Goal: Information Seeking & Learning: Check status

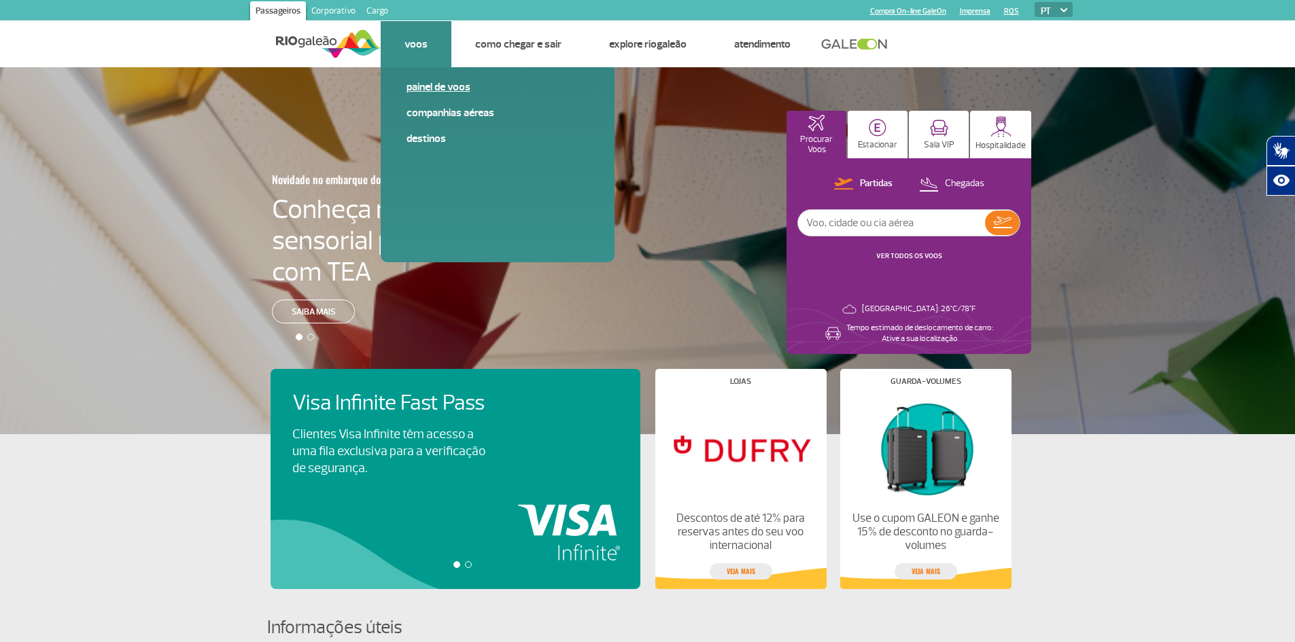
click at [443, 86] on link "Painel de voos" at bounding box center [497, 87] width 182 height 15
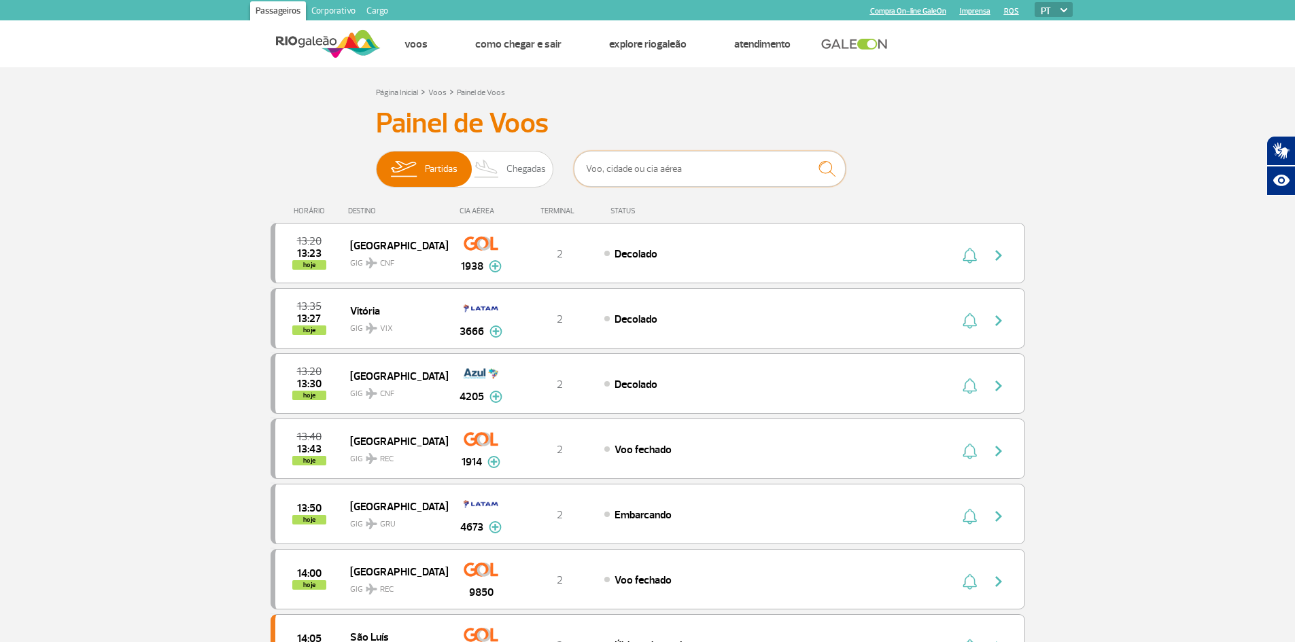
click at [667, 171] on input "text" at bounding box center [710, 169] width 272 height 36
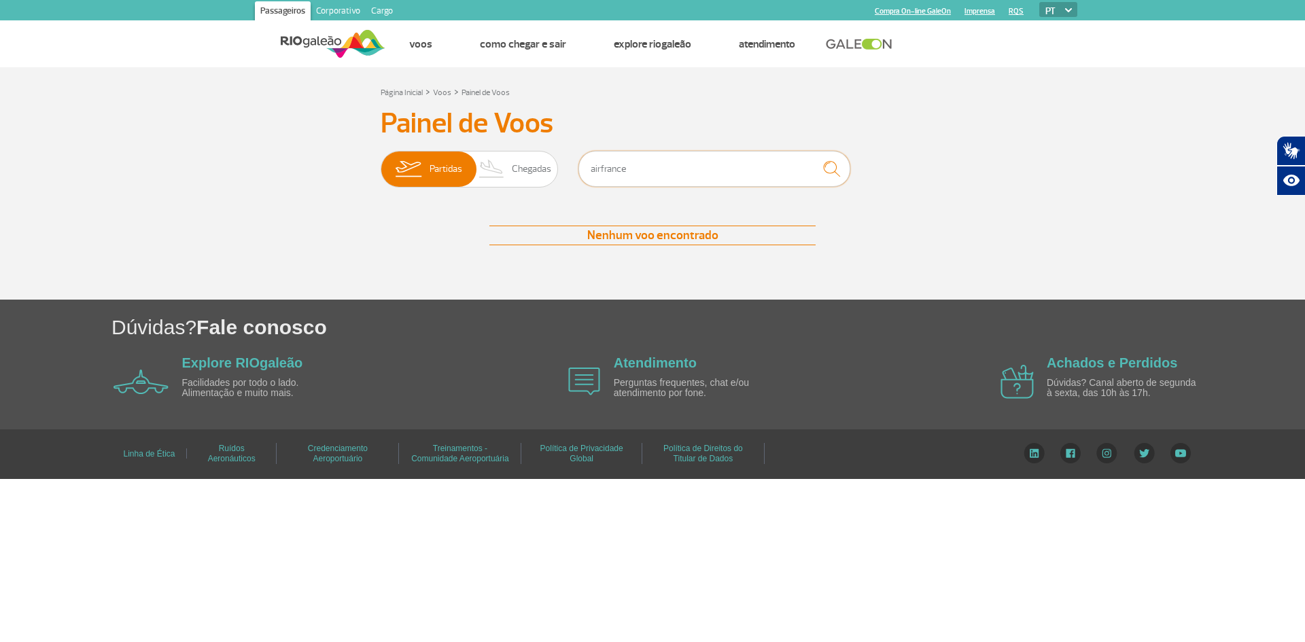
click at [775, 171] on input "airfrance" at bounding box center [714, 169] width 272 height 36
type input "a"
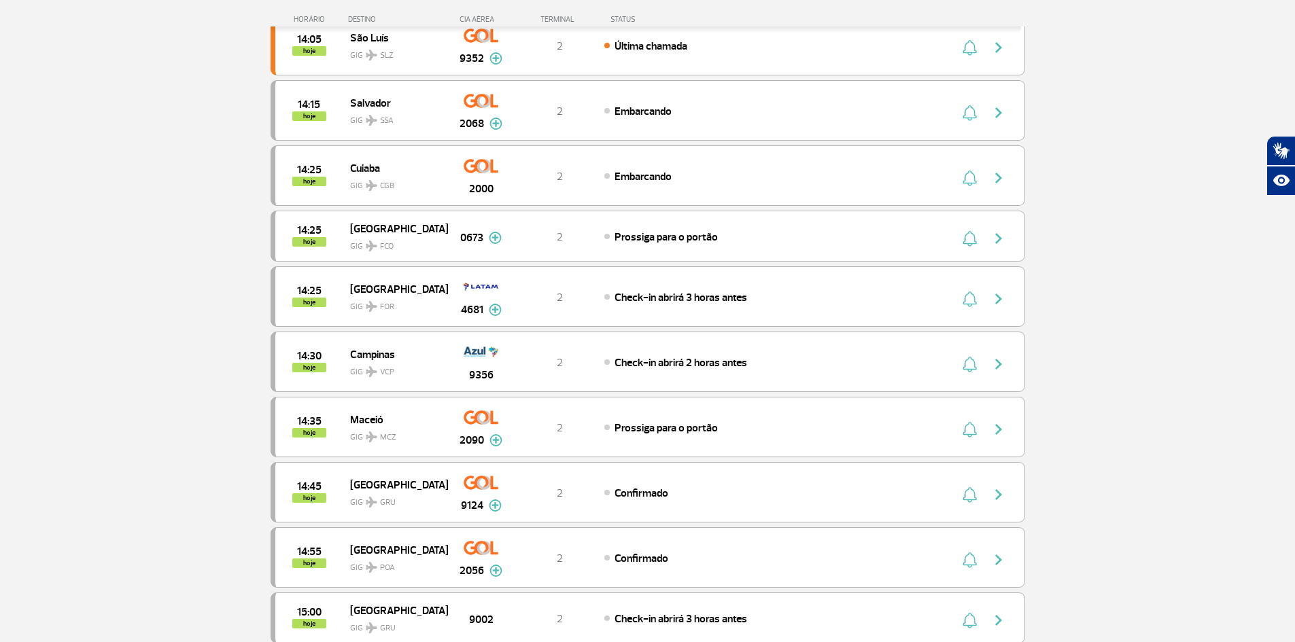
scroll to position [1180, 0]
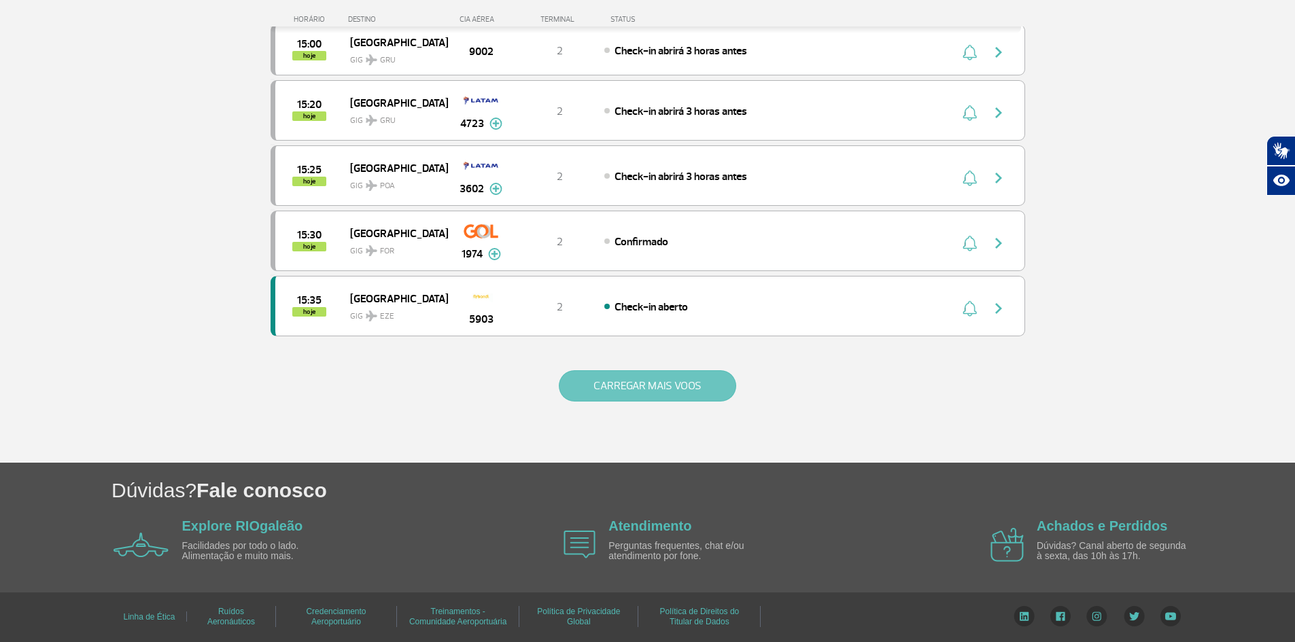
click at [697, 379] on button "CARREGAR MAIS VOOS" at bounding box center [647, 385] width 177 height 31
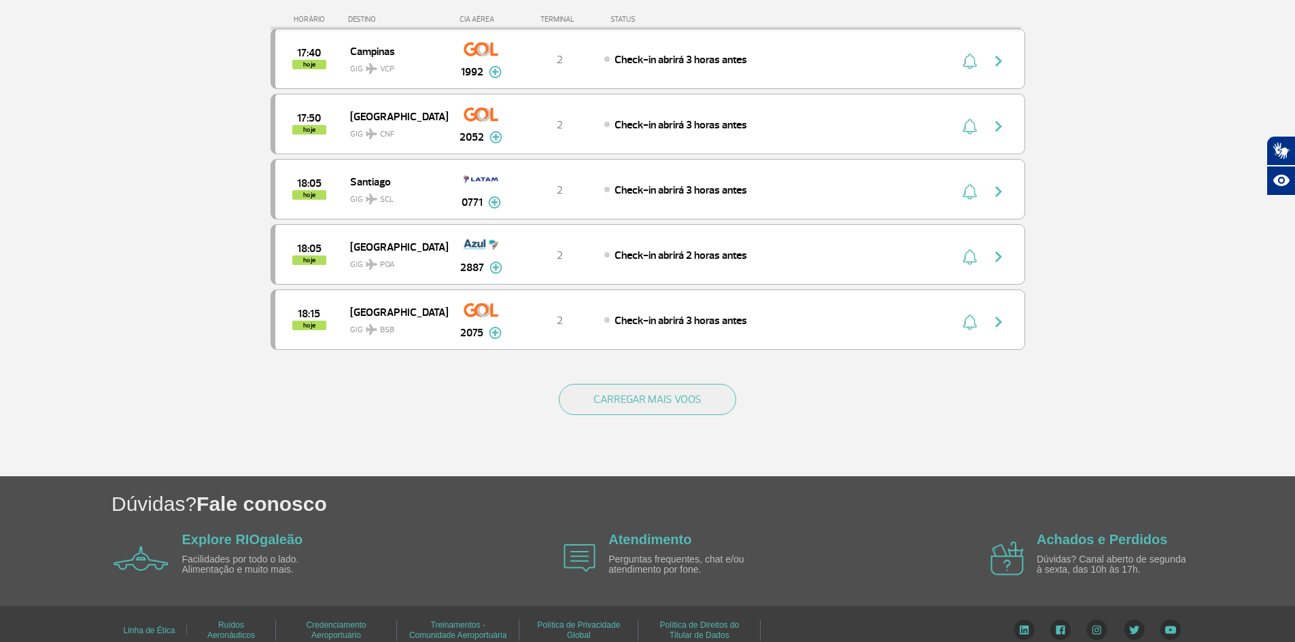
scroll to position [2485, 0]
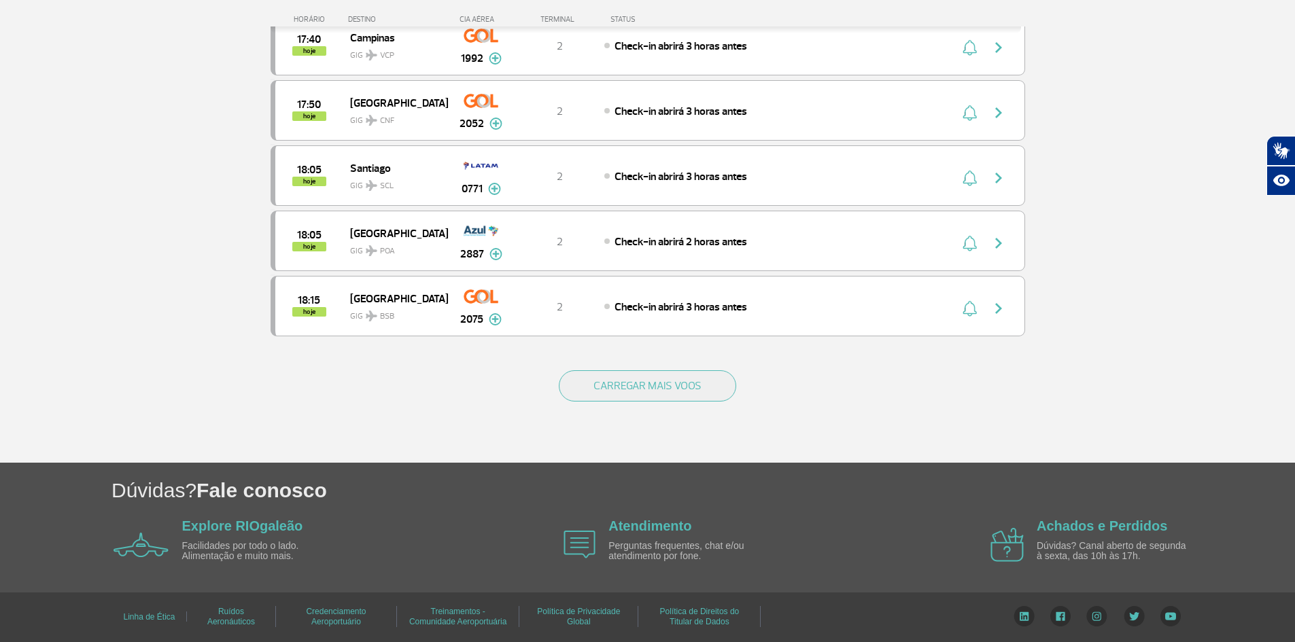
click at [693, 366] on div "CARREGAR MAIS VOOS" at bounding box center [648, 407] width 754 height 109
click at [690, 391] on button "CARREGAR MAIS VOOS" at bounding box center [647, 385] width 177 height 31
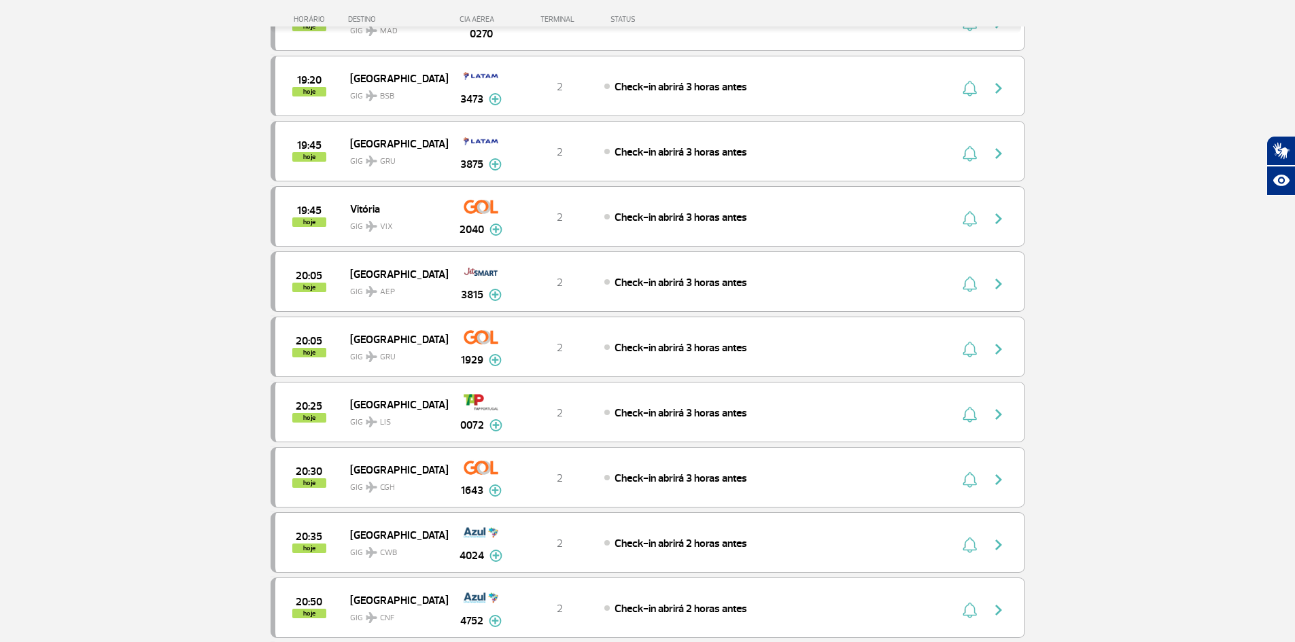
scroll to position [3776, 0]
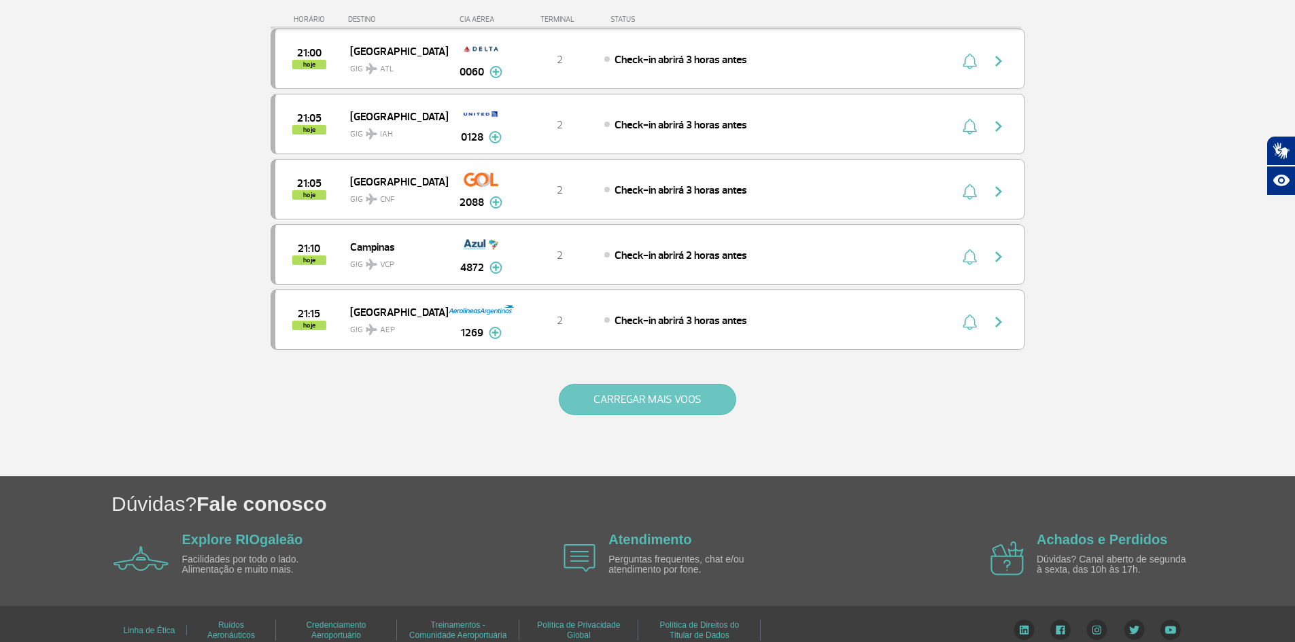
click at [670, 401] on button "CARREGAR MAIS VOOS" at bounding box center [647, 399] width 177 height 31
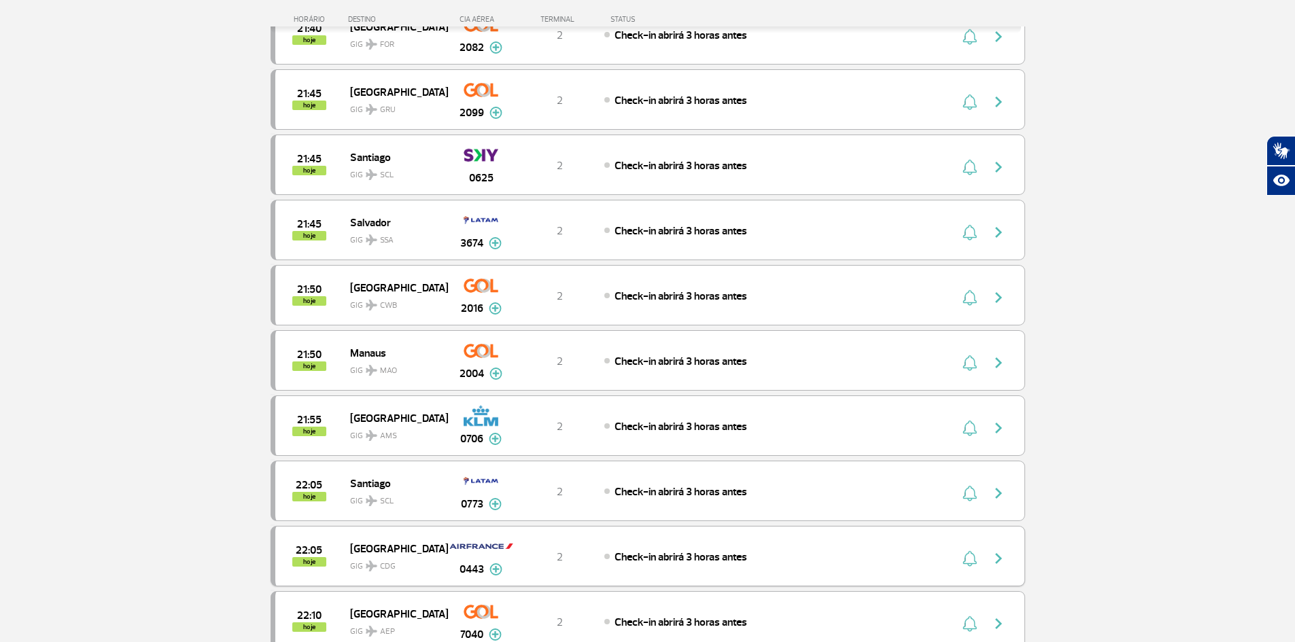
scroll to position [4456, 0]
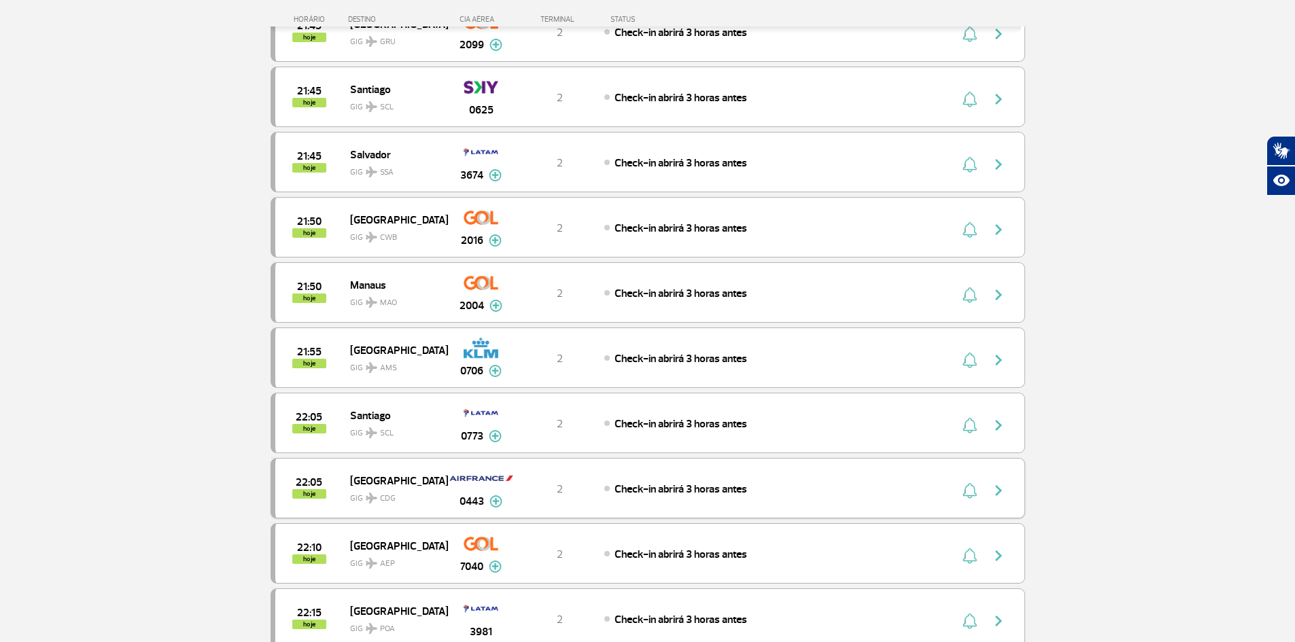
click at [497, 503] on img at bounding box center [495, 501] width 13 height 12
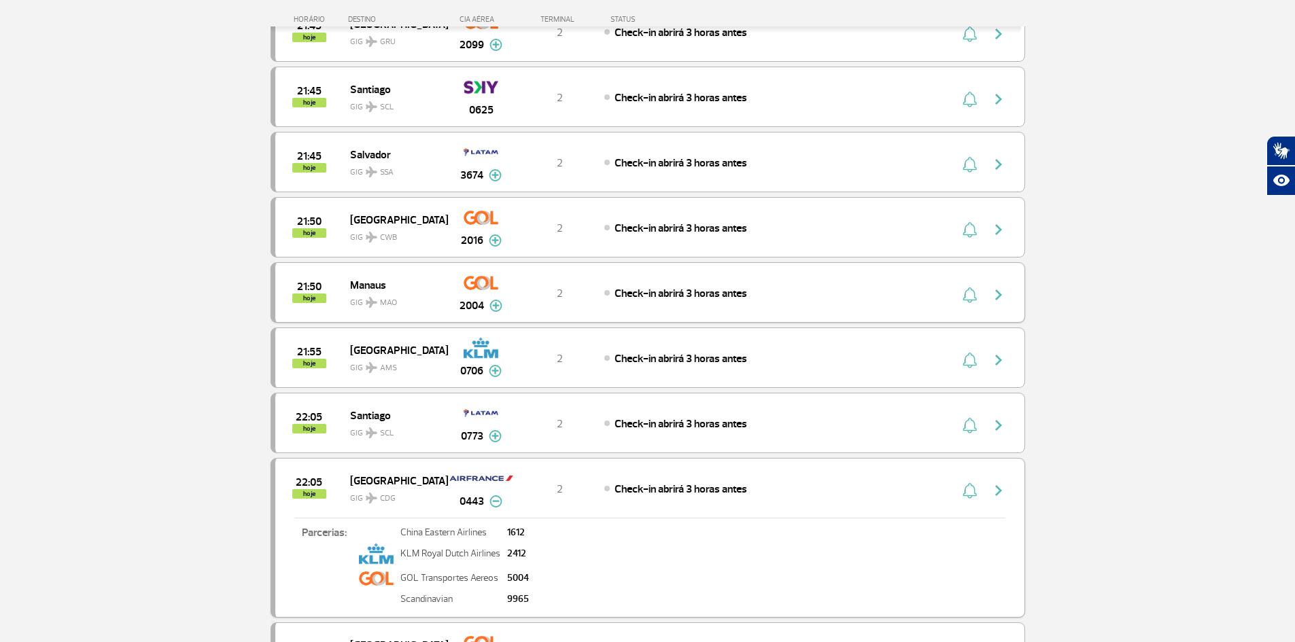
scroll to position [4592, 0]
